Goal: Navigation & Orientation: Find specific page/section

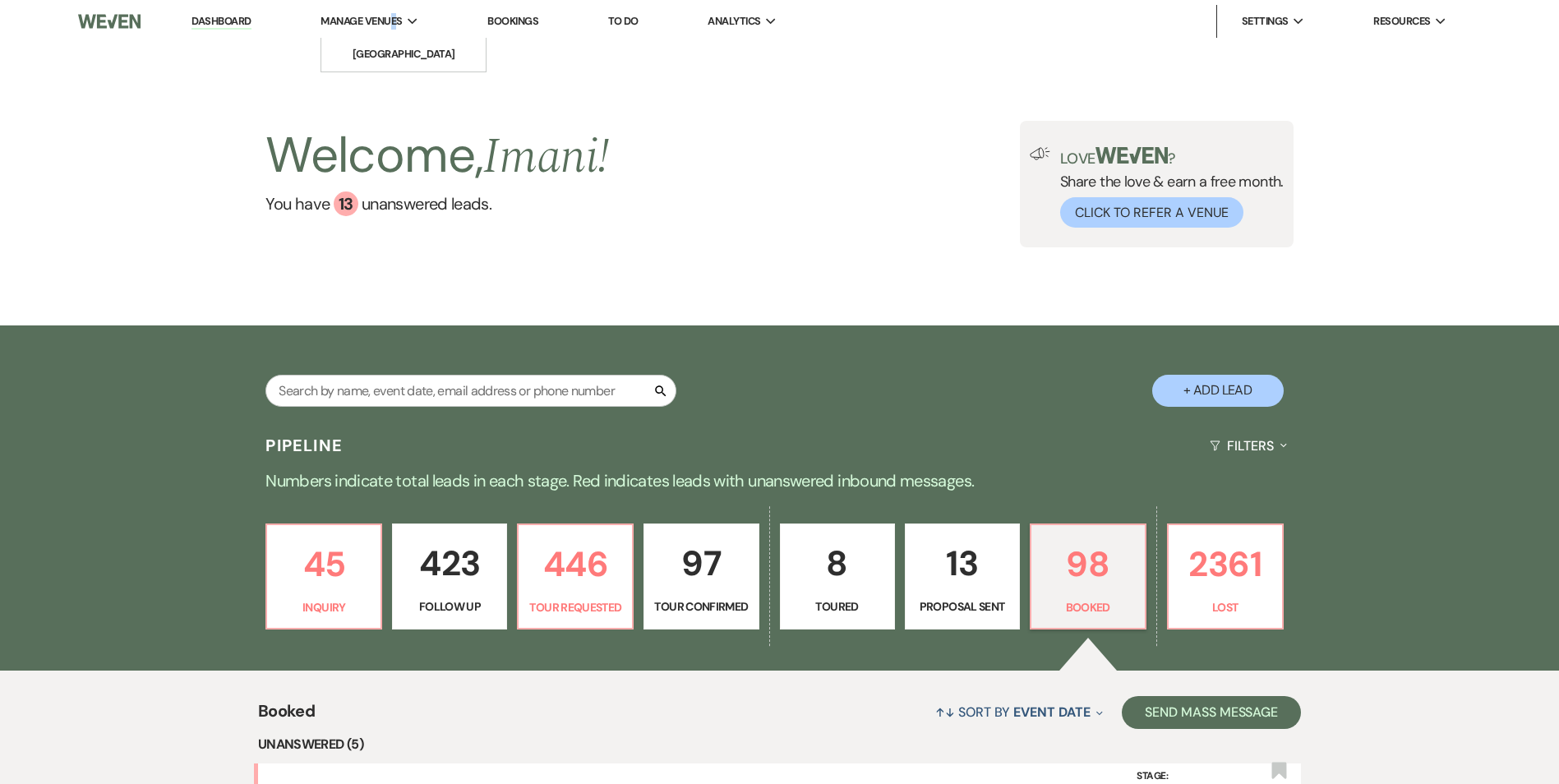
click at [396, 28] on span "Manage Venues" at bounding box center [361, 21] width 82 height 16
drag, startPoint x: 396, startPoint y: 28, endPoint x: 372, endPoint y: 53, distance: 34.7
click at [372, 53] on li "[GEOGRAPHIC_DATA]" at bounding box center [404, 54] width 148 height 16
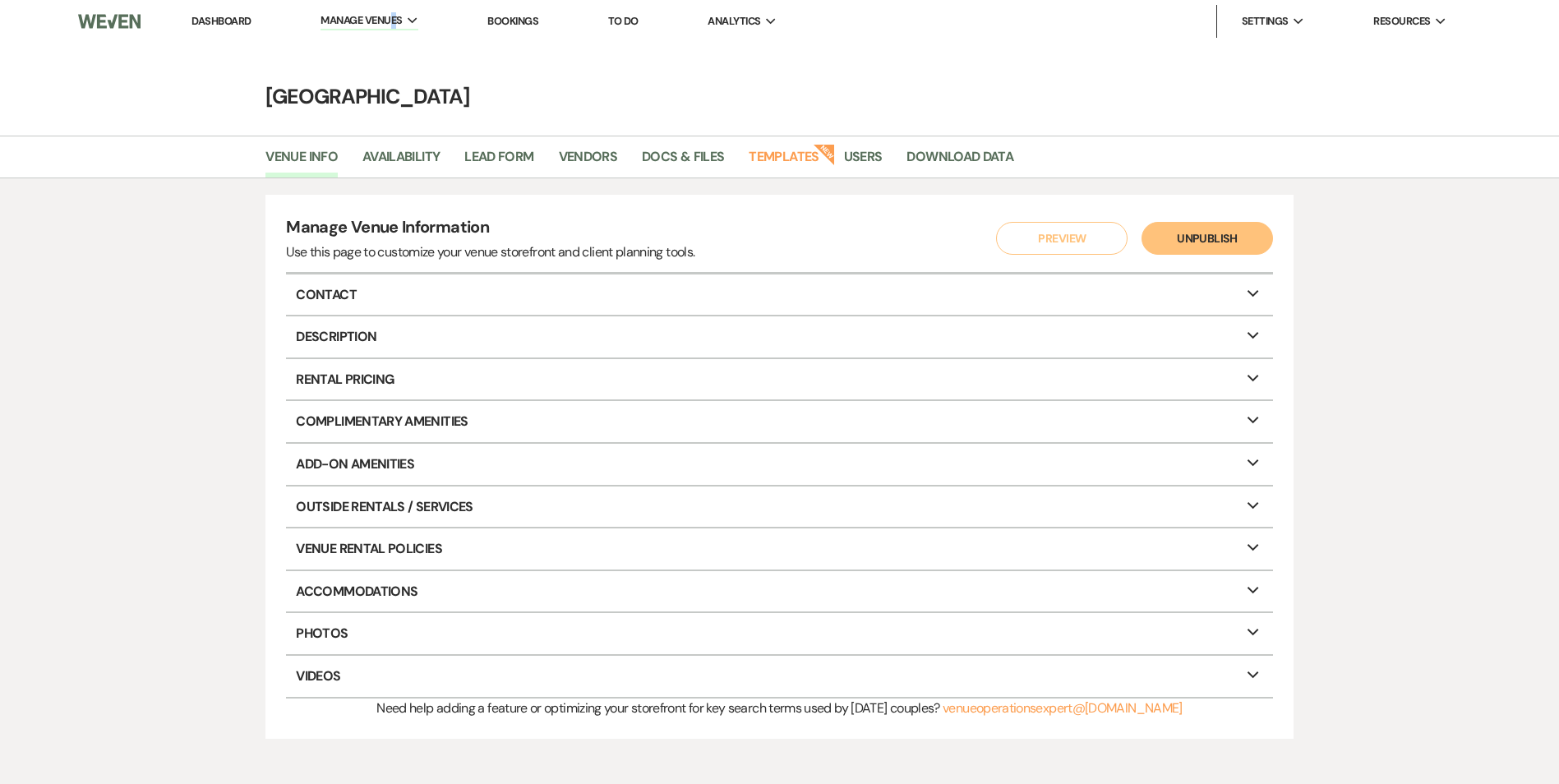
click at [497, 19] on link "Bookings" at bounding box center [512, 21] width 51 height 14
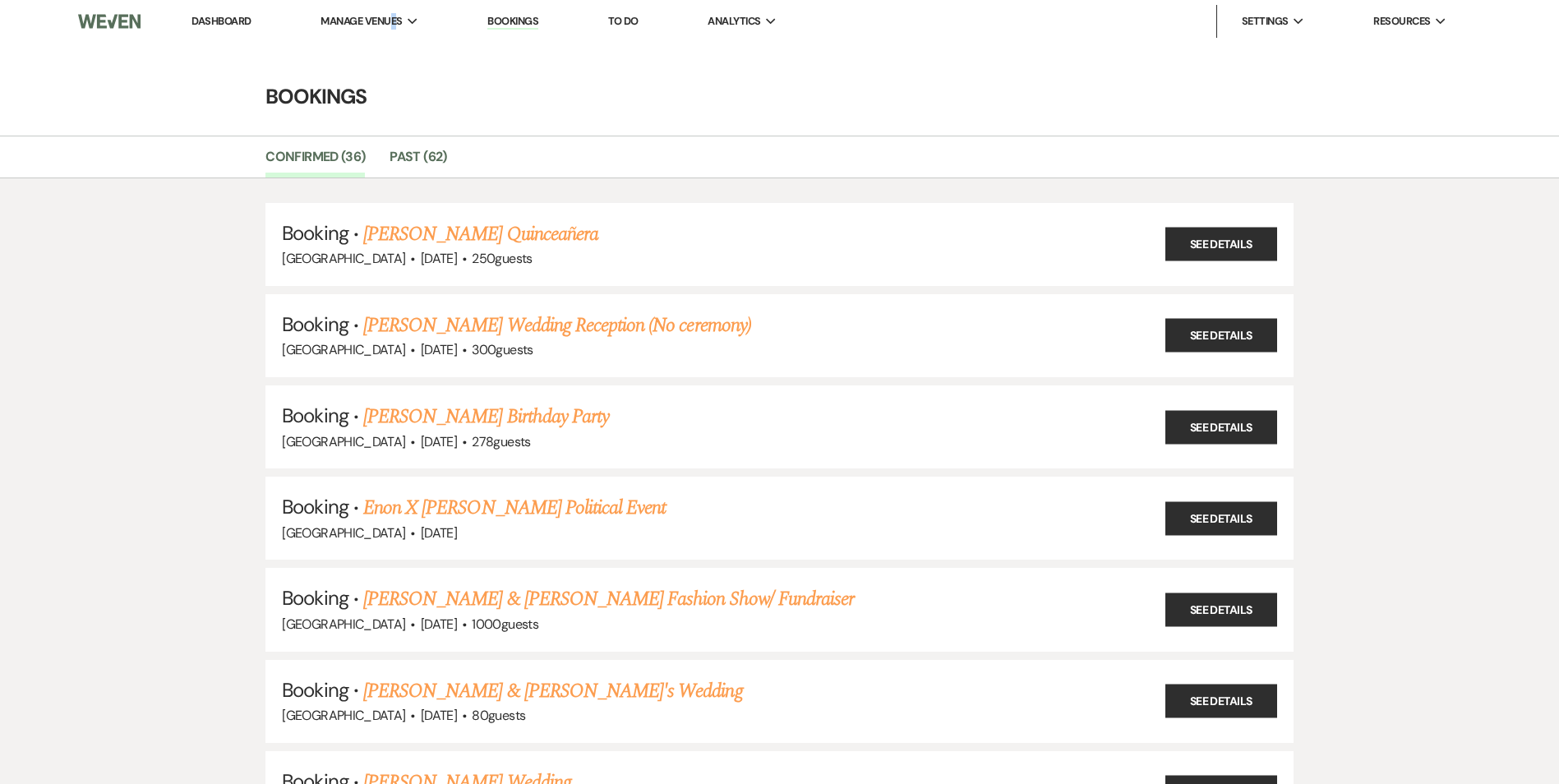
click at [200, 19] on link "Dashboard" at bounding box center [221, 21] width 59 height 14
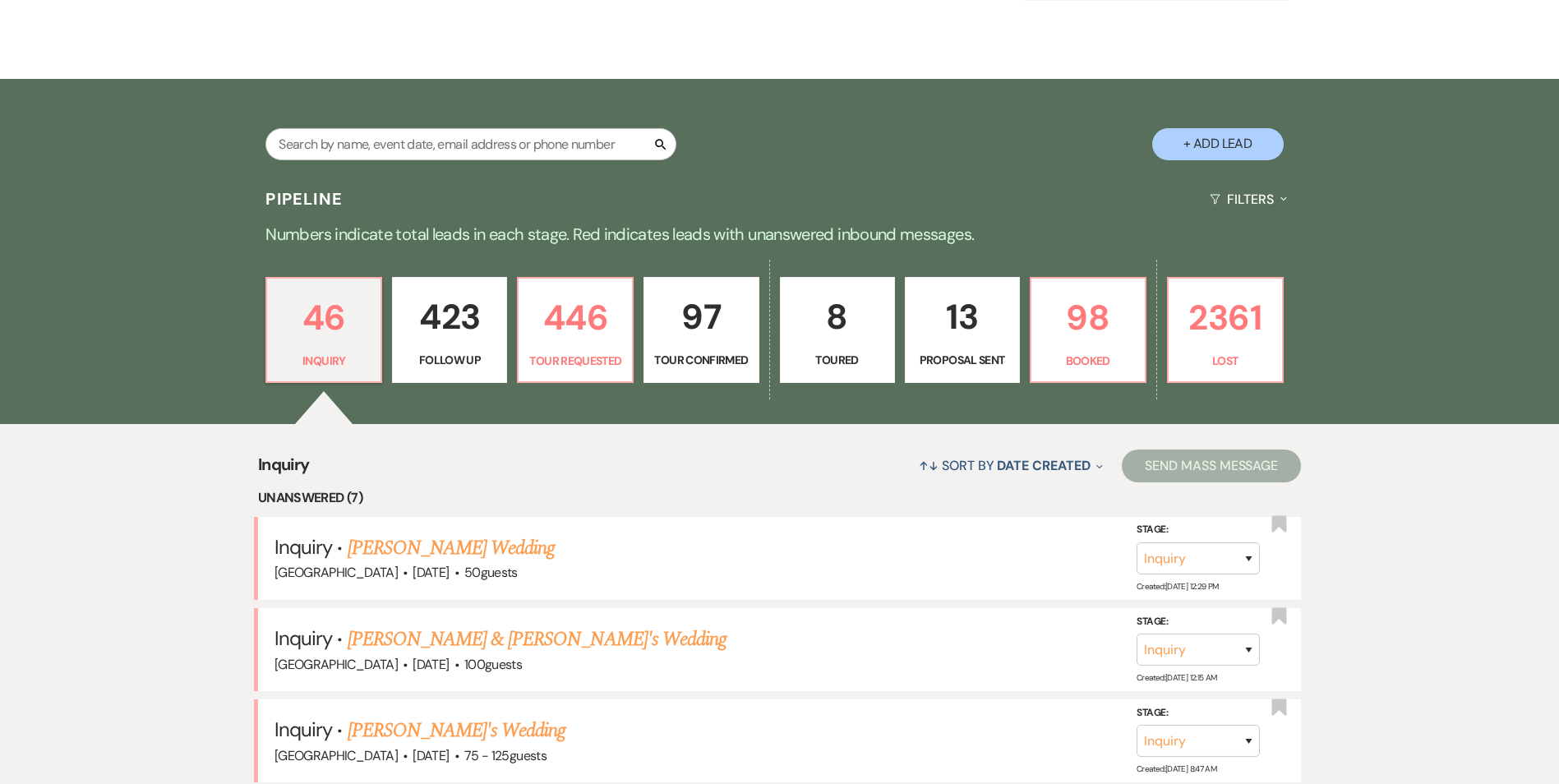
scroll to position [932, 0]
